Goal: Information Seeking & Learning: Find specific page/section

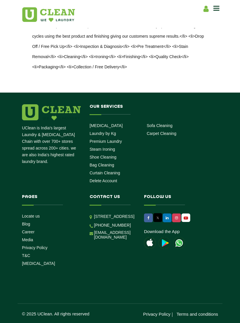
scroll to position [1106, 0]
click at [113, 171] on link "Curtain Cleaning" at bounding box center [104, 173] width 30 height 5
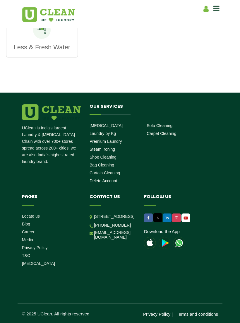
scroll to position [855, 0]
click at [110, 171] on link "Curtain Cleaning" at bounding box center [104, 173] width 30 height 5
click at [120, 171] on link "Curtain Cleaning" at bounding box center [104, 173] width 30 height 5
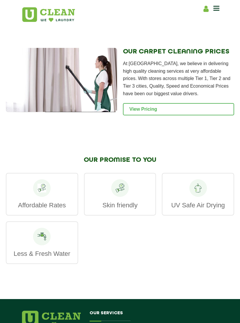
scroll to position [632, 0]
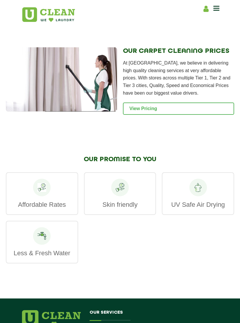
click at [210, 114] on link "View Pricing" at bounding box center [178, 109] width 111 height 12
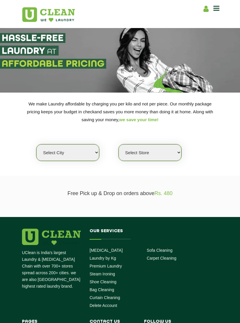
click at [94, 147] on select "Select city [GEOGRAPHIC_DATA] [GEOGRAPHIC_DATA] [GEOGRAPHIC_DATA] [GEOGRAPHIC_D…" at bounding box center [67, 152] width 63 height 17
select select "50"
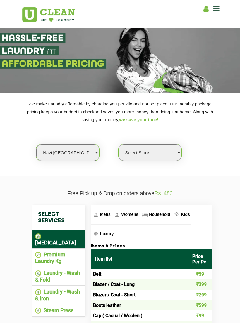
click at [174, 145] on select "Select Store [GEOGRAPHIC_DATA] Sector 8 UClean Sector 44 Seawoods [GEOGRAPHIC_D…" at bounding box center [149, 152] width 63 height 17
select select "106"
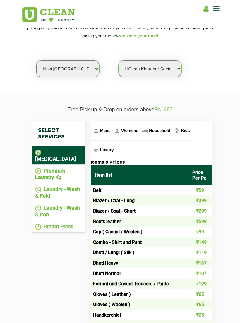
scroll to position [84, 0]
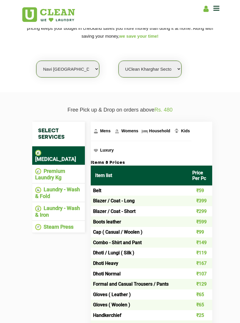
click at [156, 129] on span "Household" at bounding box center [159, 131] width 21 height 5
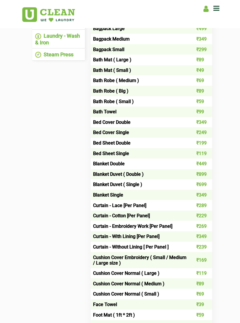
scroll to position [256, 0]
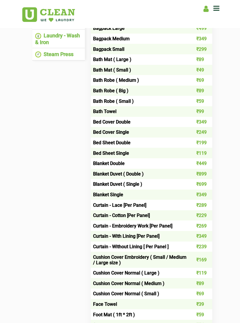
click at [167, 242] on td "Curtain - Without Lining [ Per Panel ]" at bounding box center [139, 247] width 97 height 11
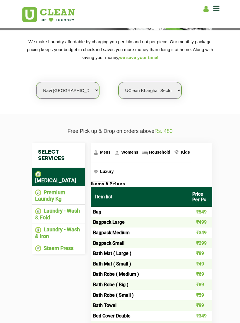
scroll to position [61, 0]
